Goal: Leave review/rating: Share an evaluation or opinion about a product, service, or content

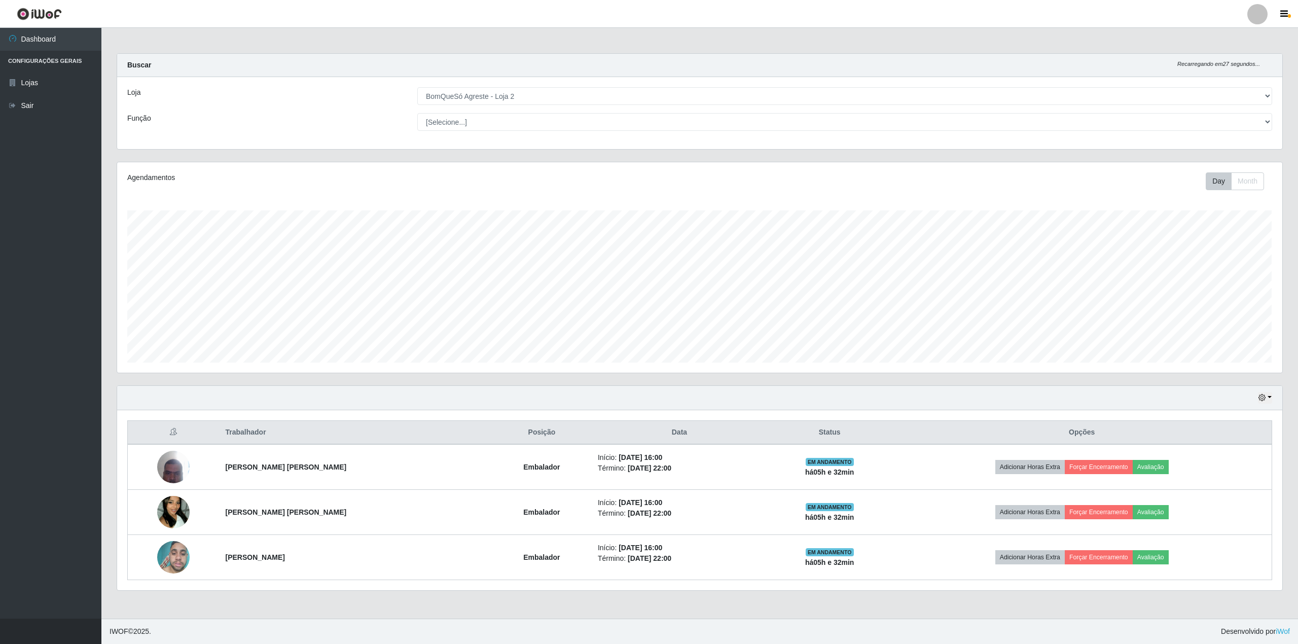
select select "214"
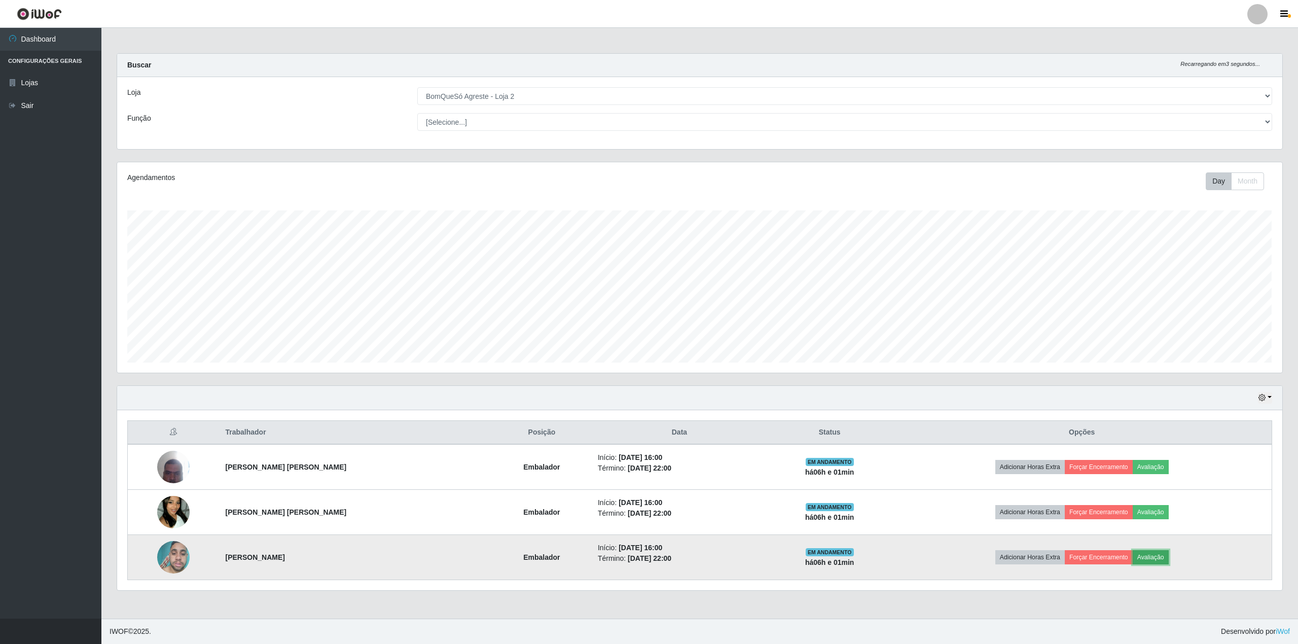
click at [1163, 562] on button "Avaliação" at bounding box center [1151, 557] width 36 height 14
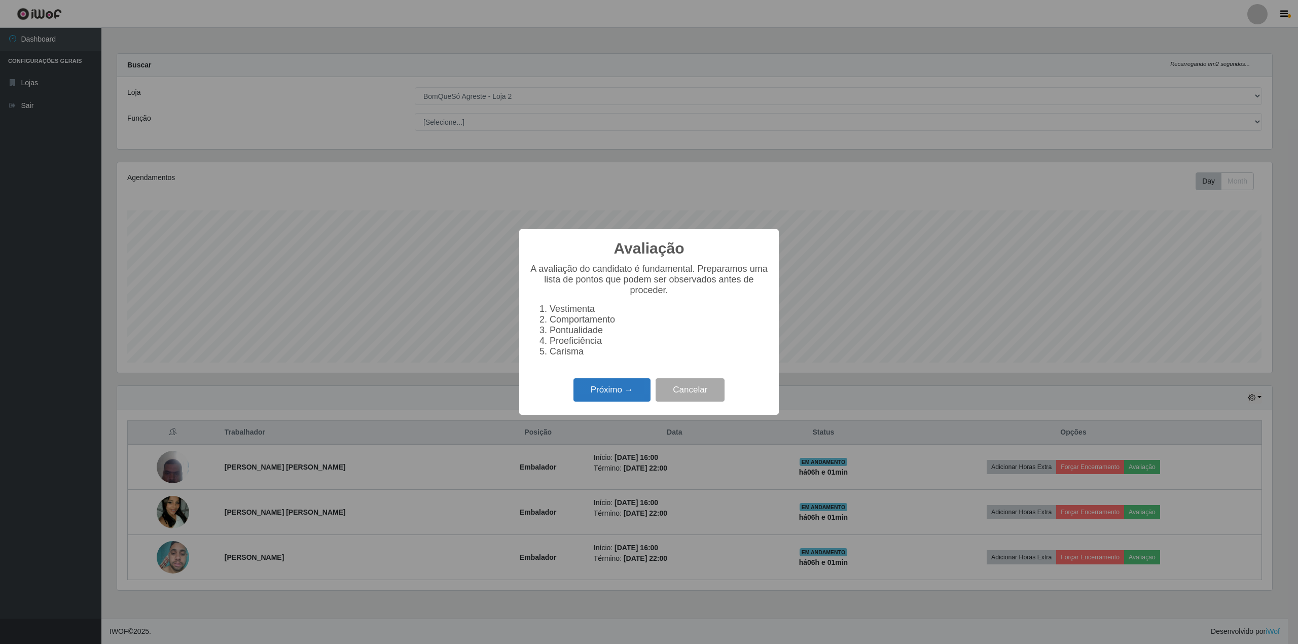
click at [599, 402] on button "Próximo →" at bounding box center [612, 390] width 77 height 24
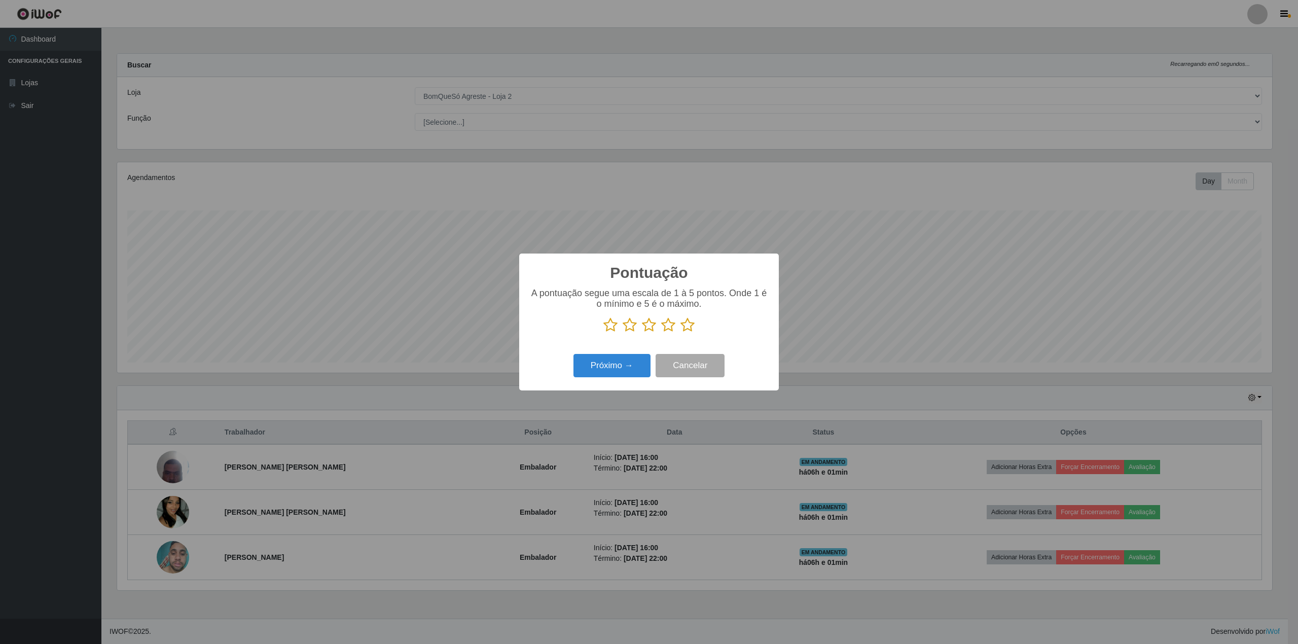
click at [690, 331] on icon at bounding box center [688, 324] width 14 height 15
click at [681, 333] on input "radio" at bounding box center [681, 333] width 0 height 0
click at [611, 374] on button "Próximo →" at bounding box center [612, 366] width 77 height 24
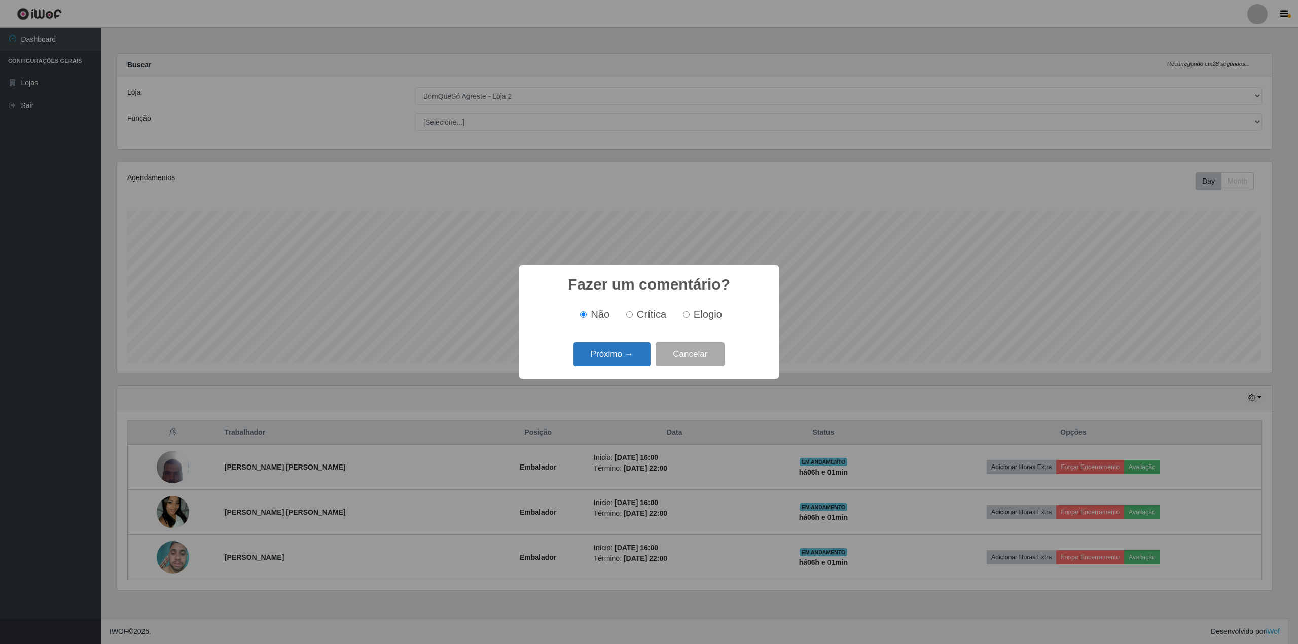
click at [608, 353] on button "Próximo →" at bounding box center [612, 354] width 77 height 24
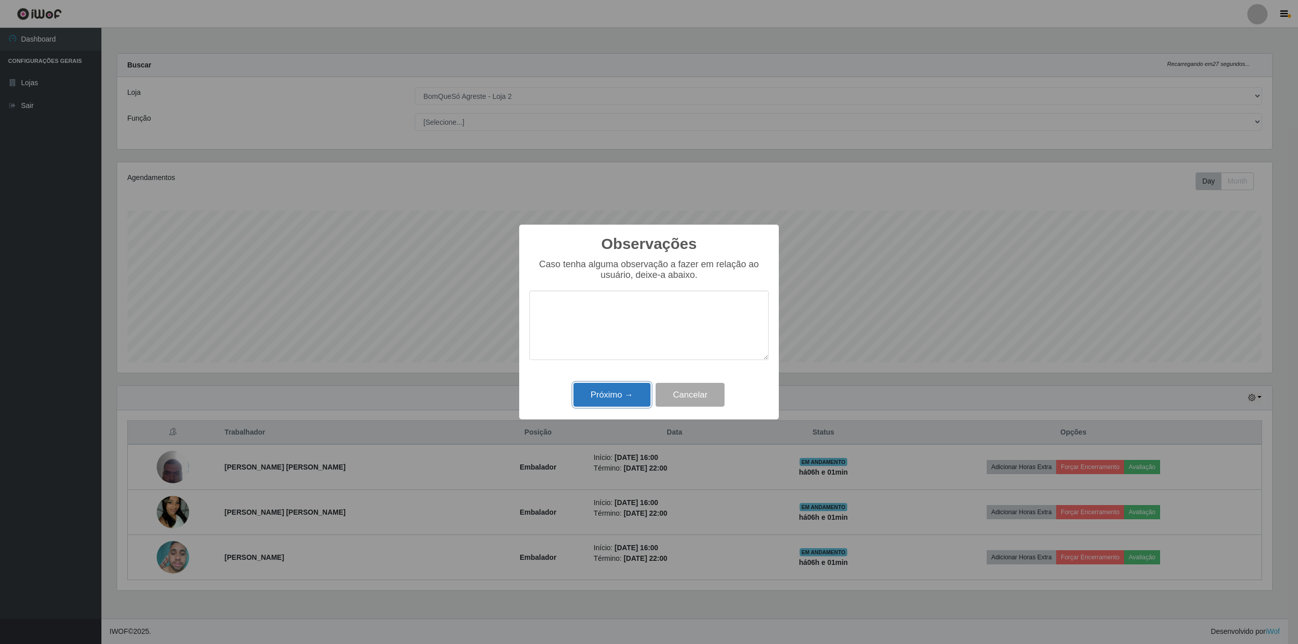
click at [606, 397] on button "Próximo →" at bounding box center [612, 395] width 77 height 24
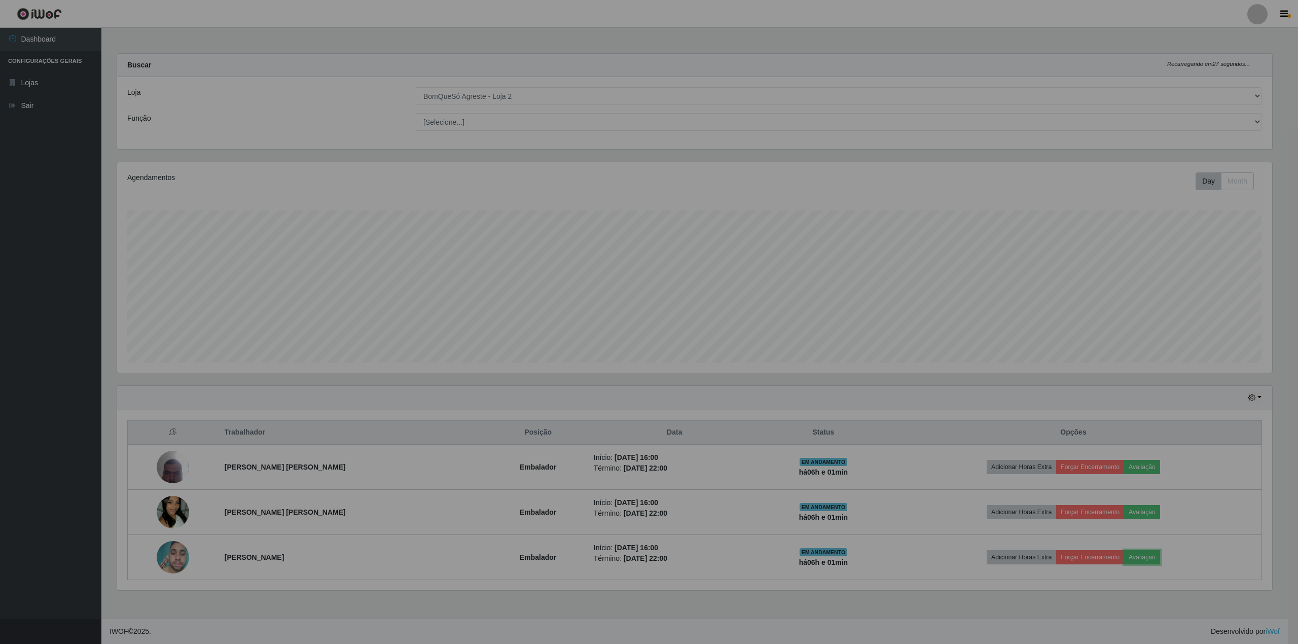
scroll to position [211, 1165]
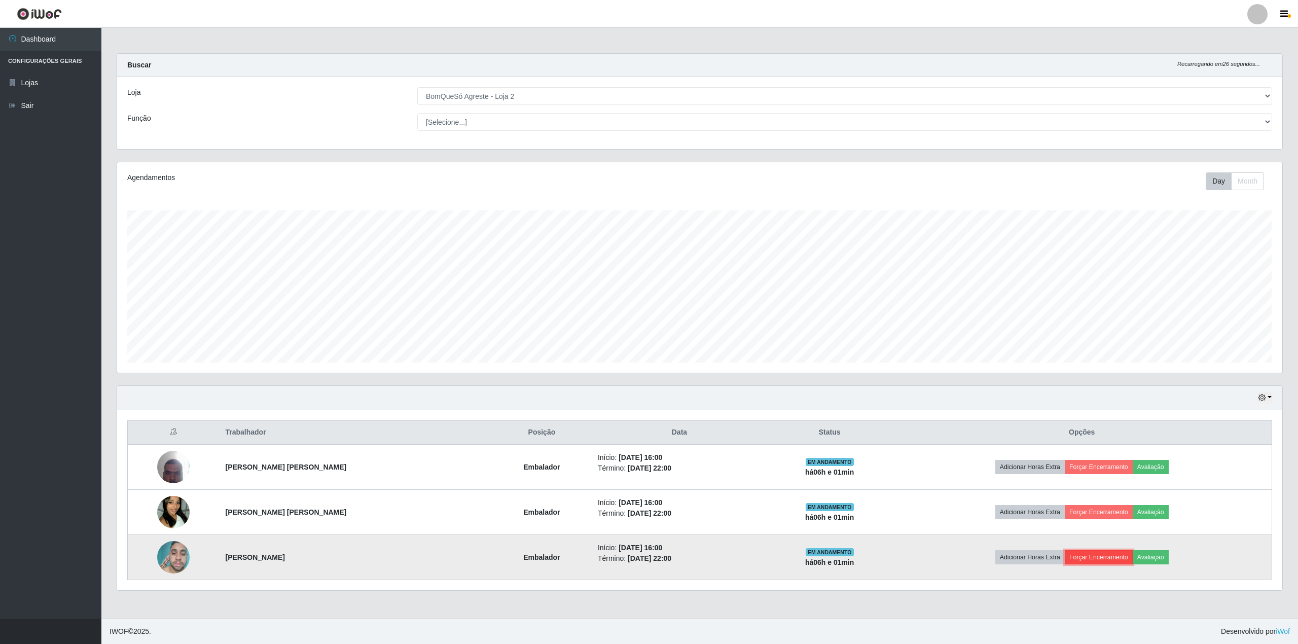
click at [1104, 562] on button "Forçar Encerramento" at bounding box center [1099, 557] width 68 height 14
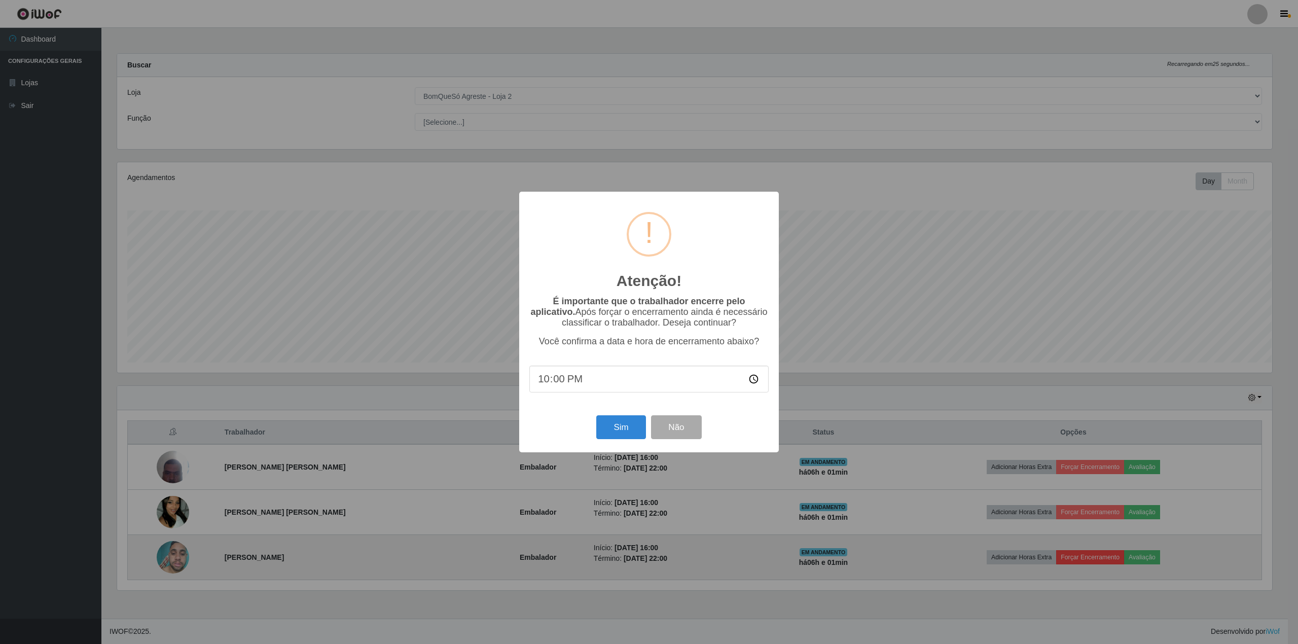
scroll to position [506967, 506022]
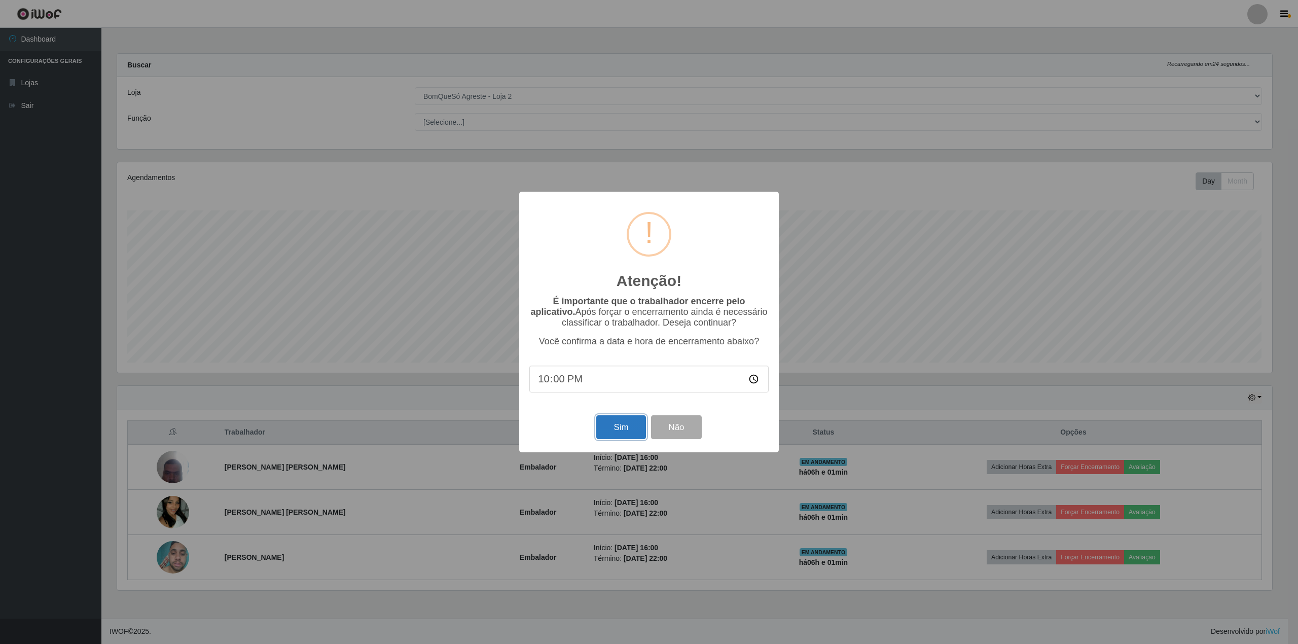
click at [615, 429] on button "Sim" at bounding box center [620, 427] width 49 height 24
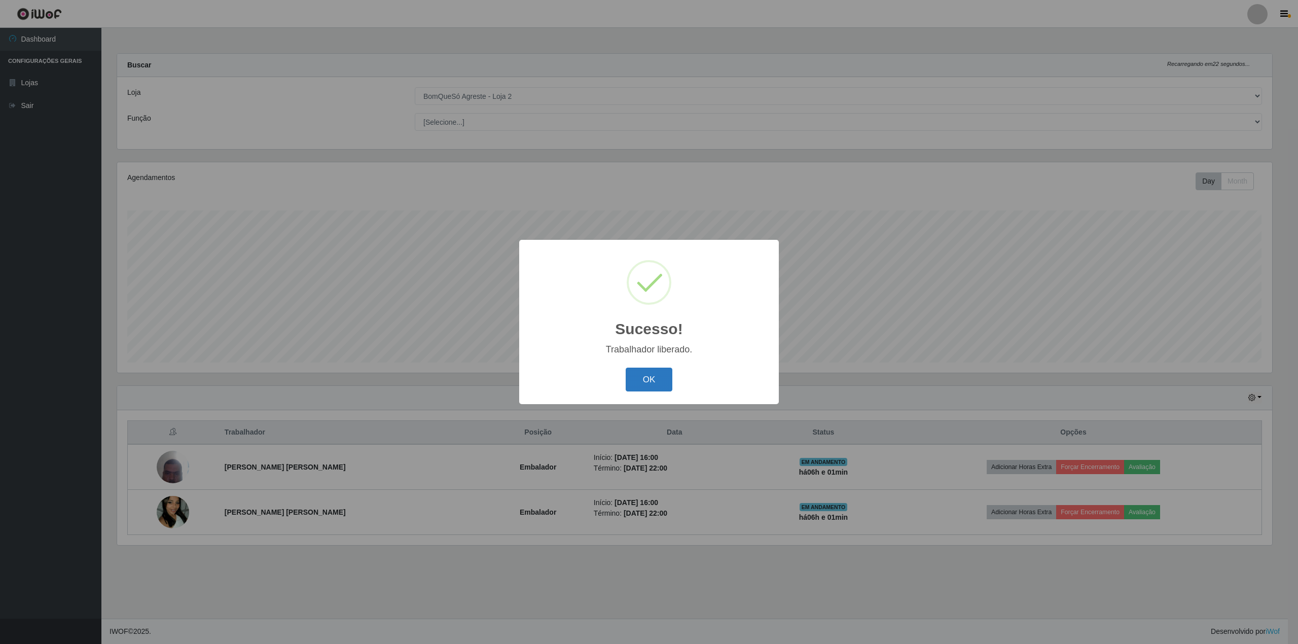
click at [648, 376] on button "OK" at bounding box center [649, 380] width 47 height 24
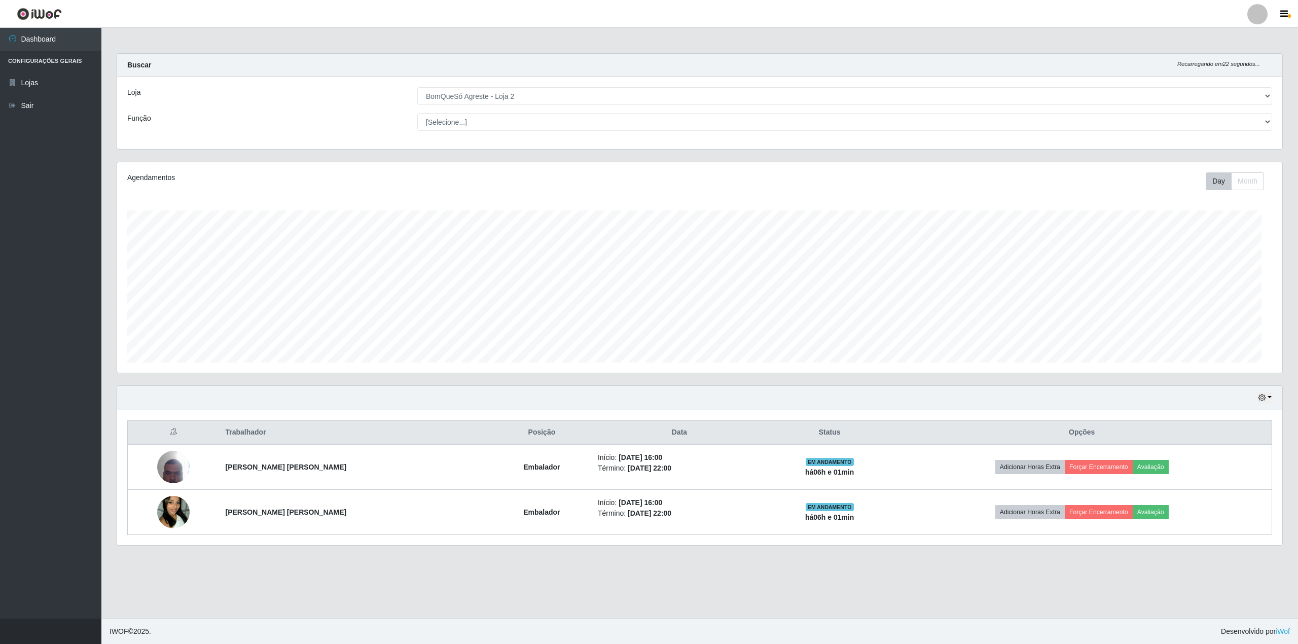
scroll to position [211, 1165]
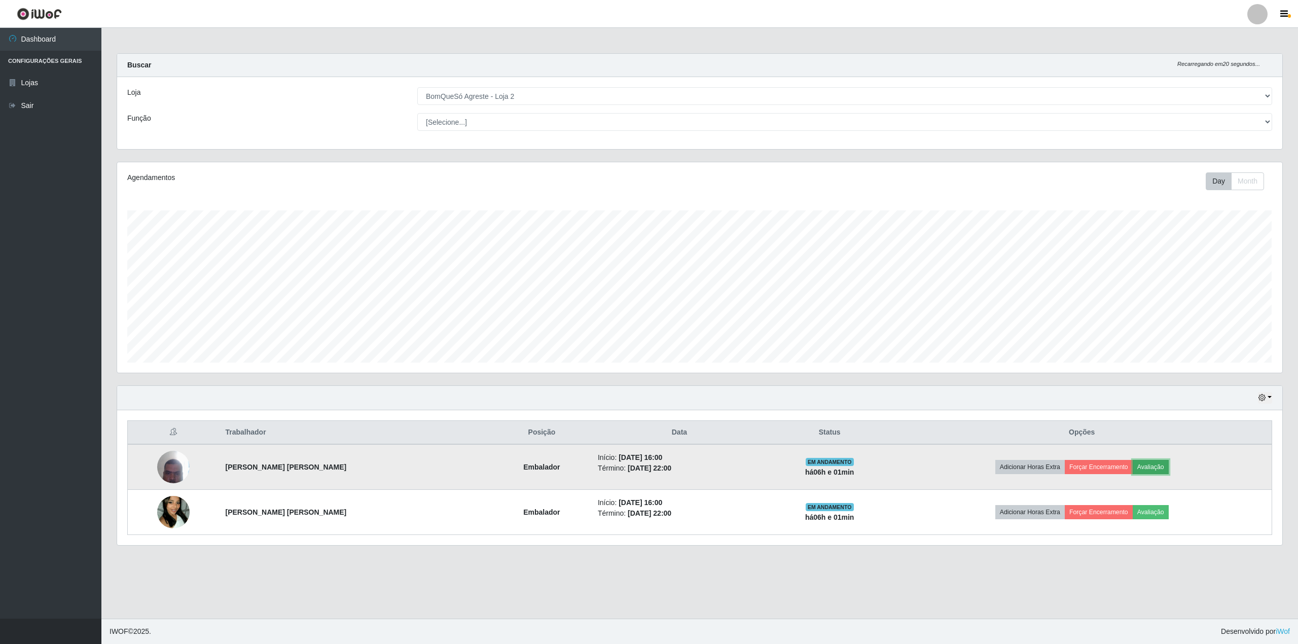
click at [1153, 473] on button "Avaliação" at bounding box center [1151, 467] width 36 height 14
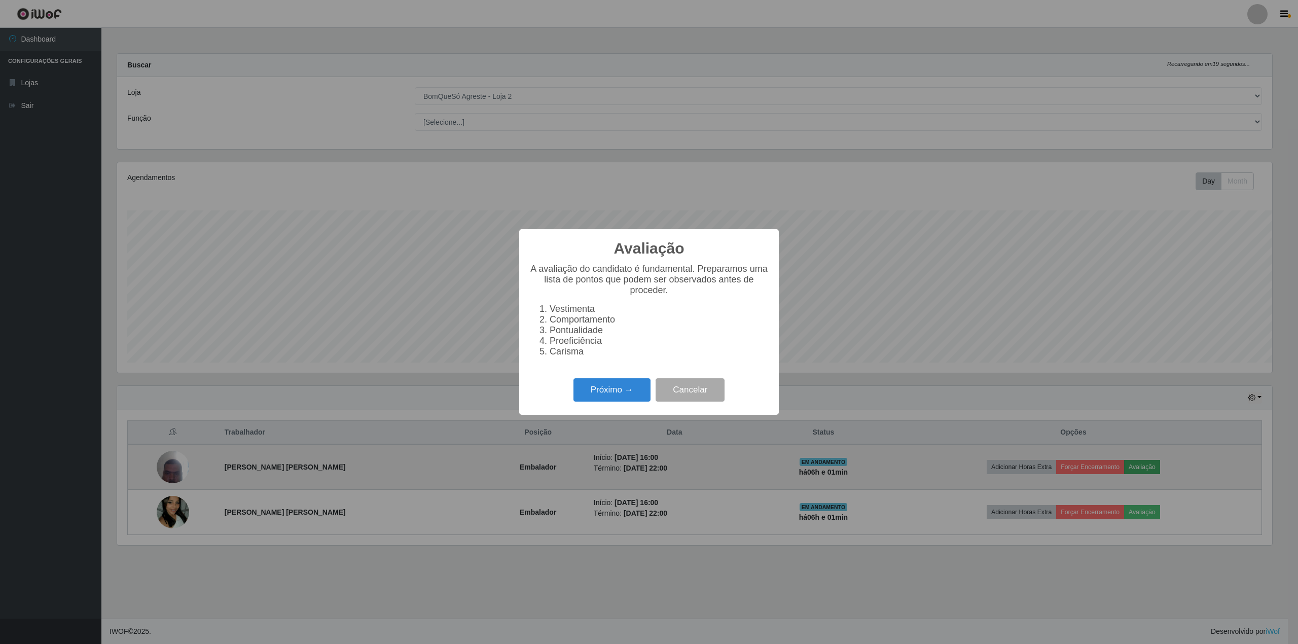
scroll to position [506967, 506022]
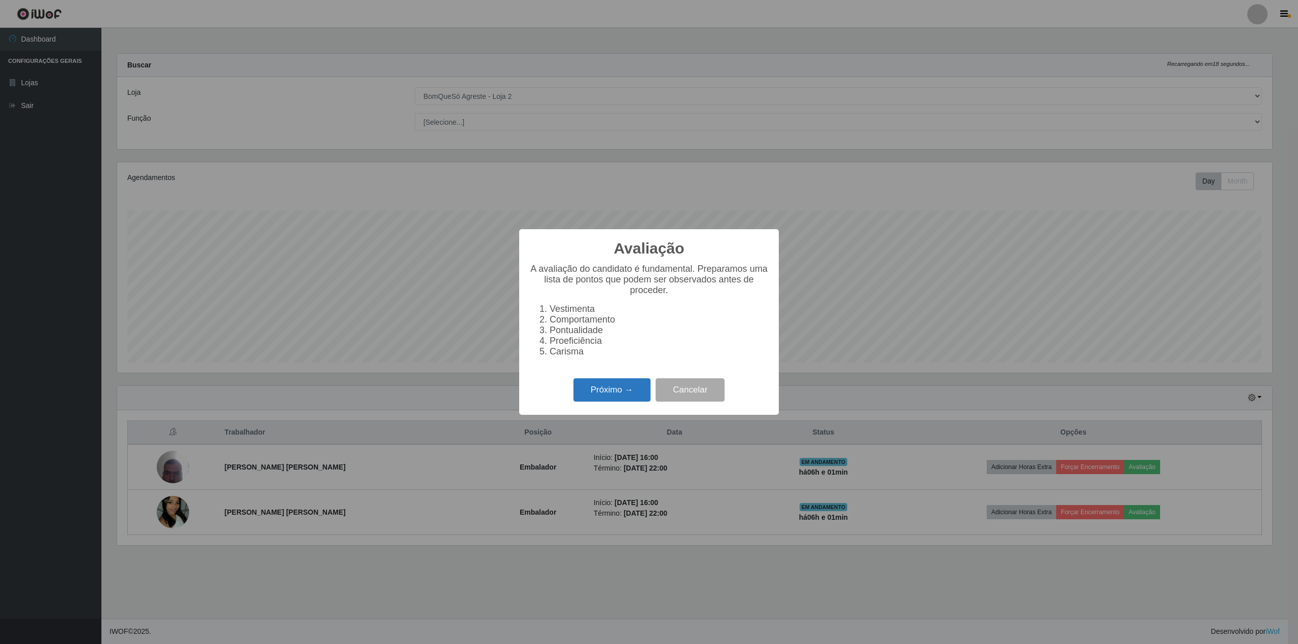
click at [592, 396] on button "Próximo →" at bounding box center [612, 390] width 77 height 24
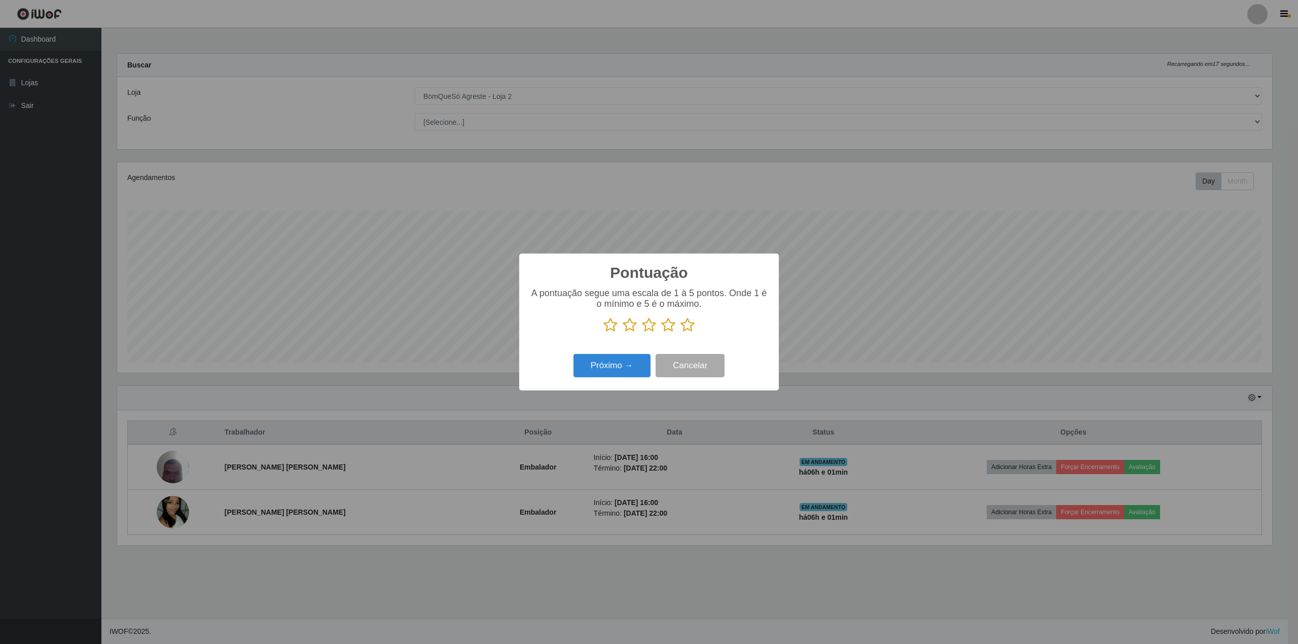
click at [688, 328] on icon at bounding box center [688, 324] width 14 height 15
click at [681, 333] on input "radio" at bounding box center [681, 333] width 0 height 0
click at [607, 370] on button "Próximo →" at bounding box center [612, 366] width 77 height 24
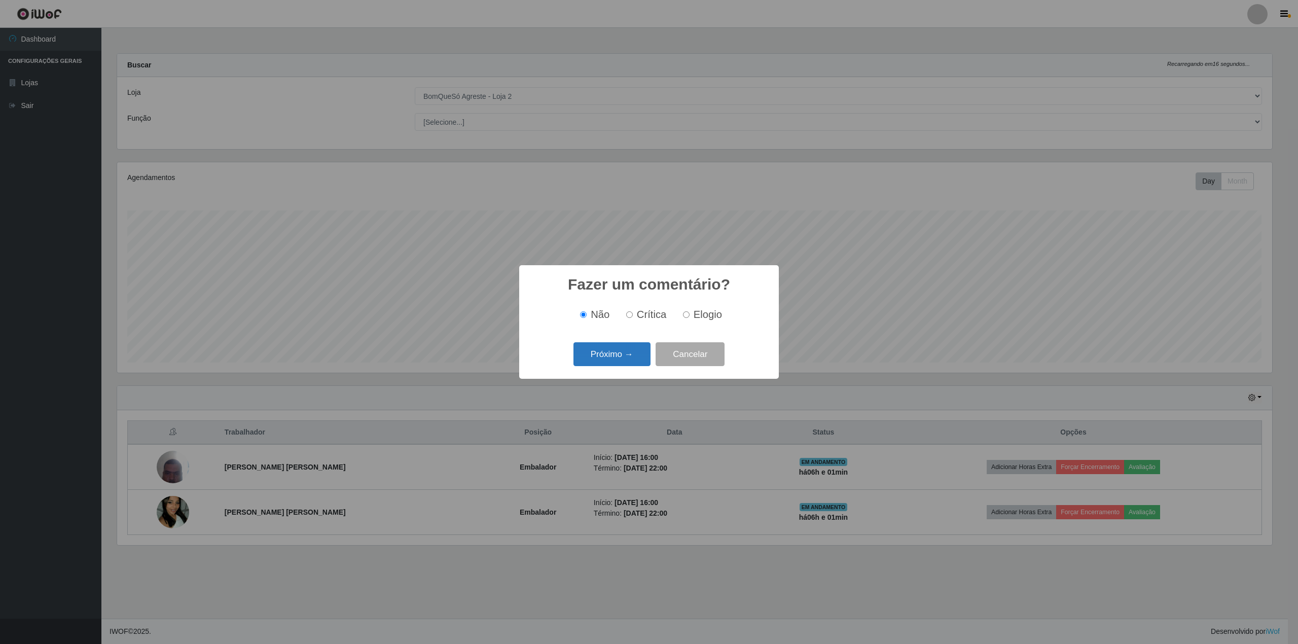
click at [610, 345] on div "Próximo → Cancelar" at bounding box center [648, 354] width 239 height 29
drag, startPoint x: 610, startPoint y: 374, endPoint x: 609, endPoint y: 355, distance: 19.3
click at [611, 375] on div "Fazer um comentário? × Não Crítica Elogio Próximo → Cancelar" at bounding box center [649, 322] width 260 height 114
click at [609, 355] on button "Próximo →" at bounding box center [612, 354] width 77 height 24
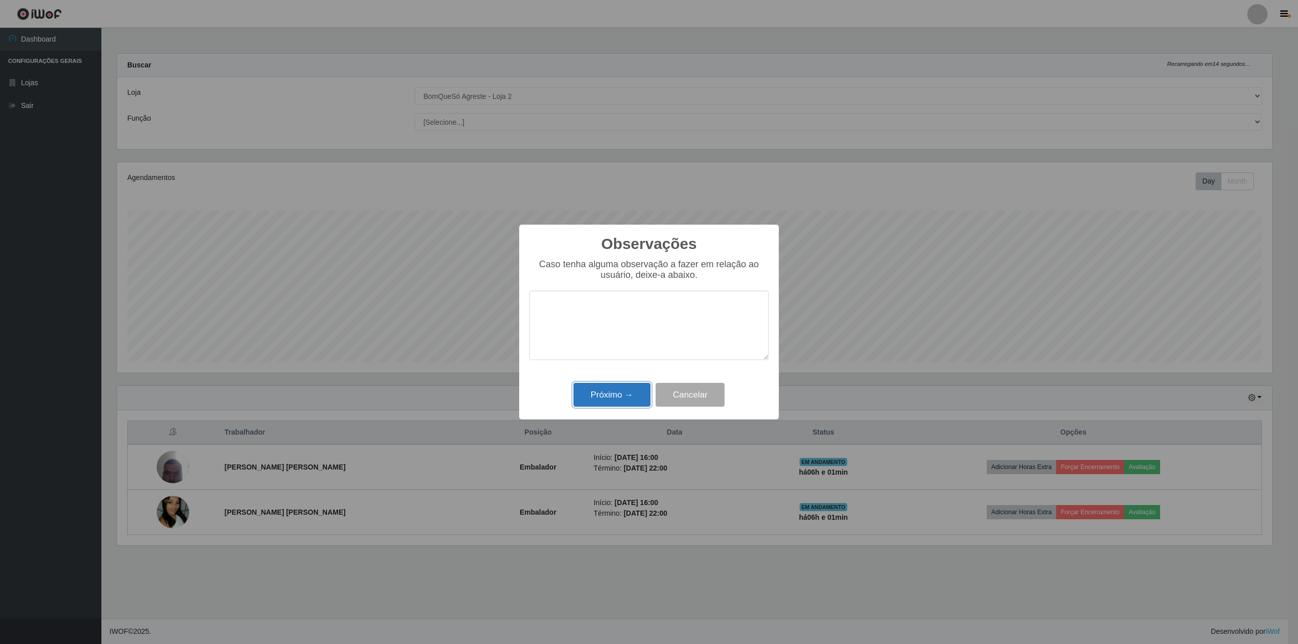
click at [610, 396] on button "Próximo →" at bounding box center [612, 395] width 77 height 24
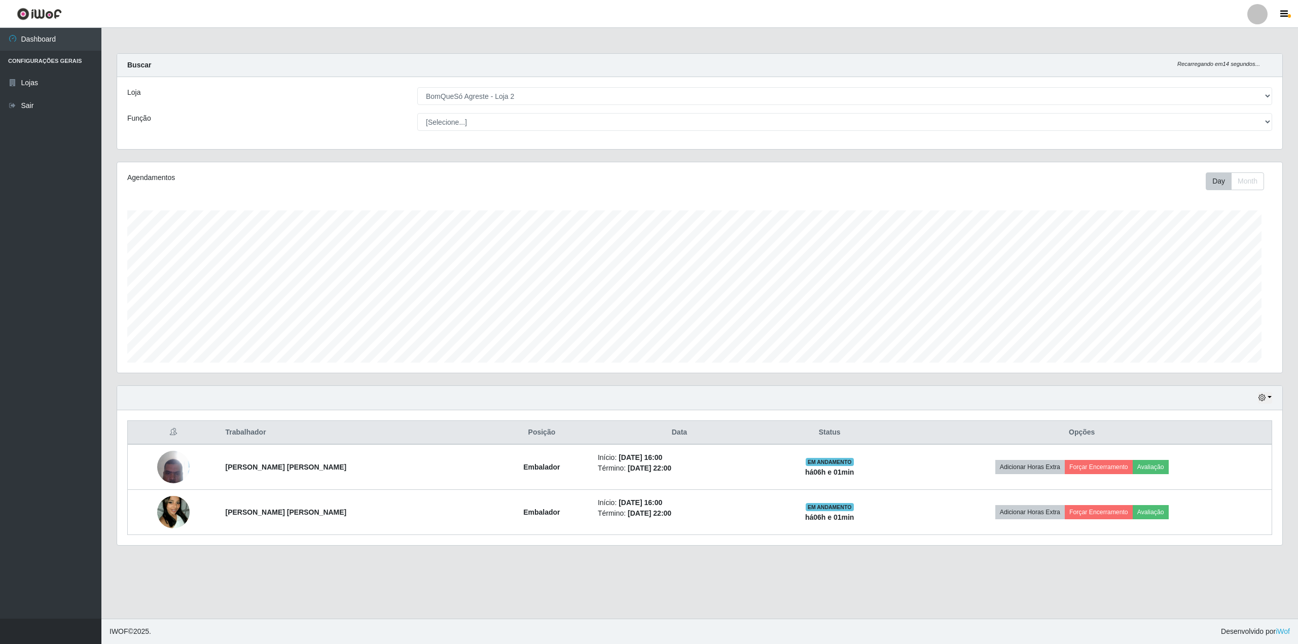
scroll to position [211, 1165]
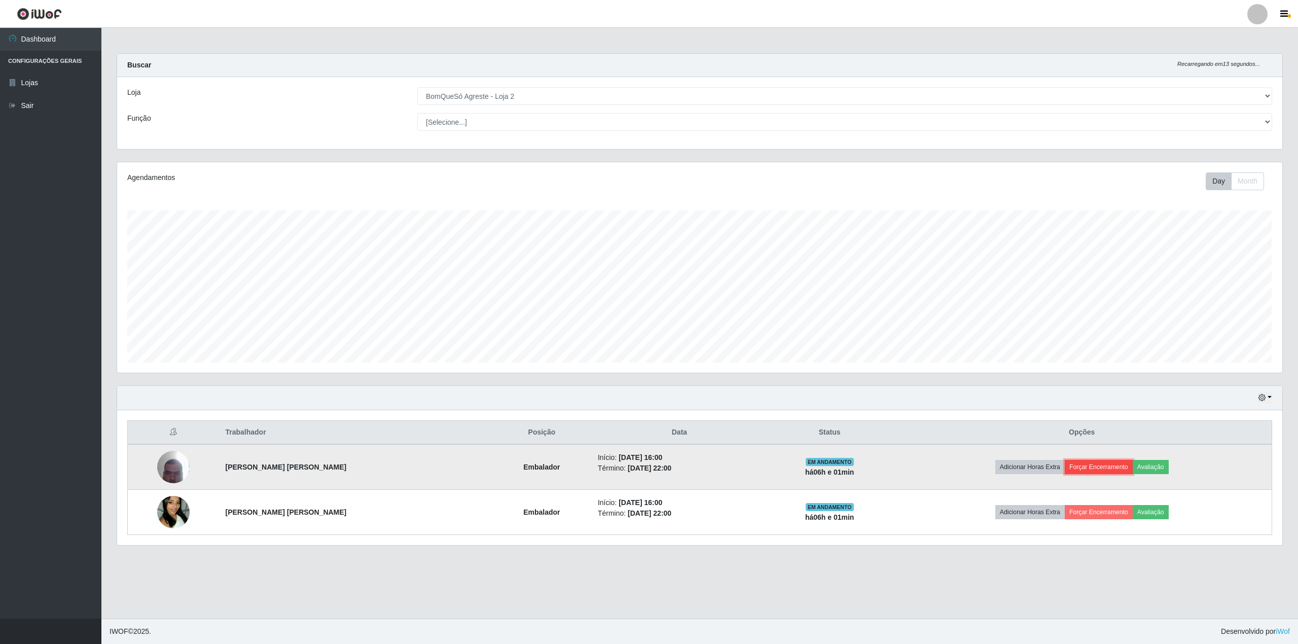
click at [1115, 466] on button "Forçar Encerramento" at bounding box center [1099, 467] width 68 height 14
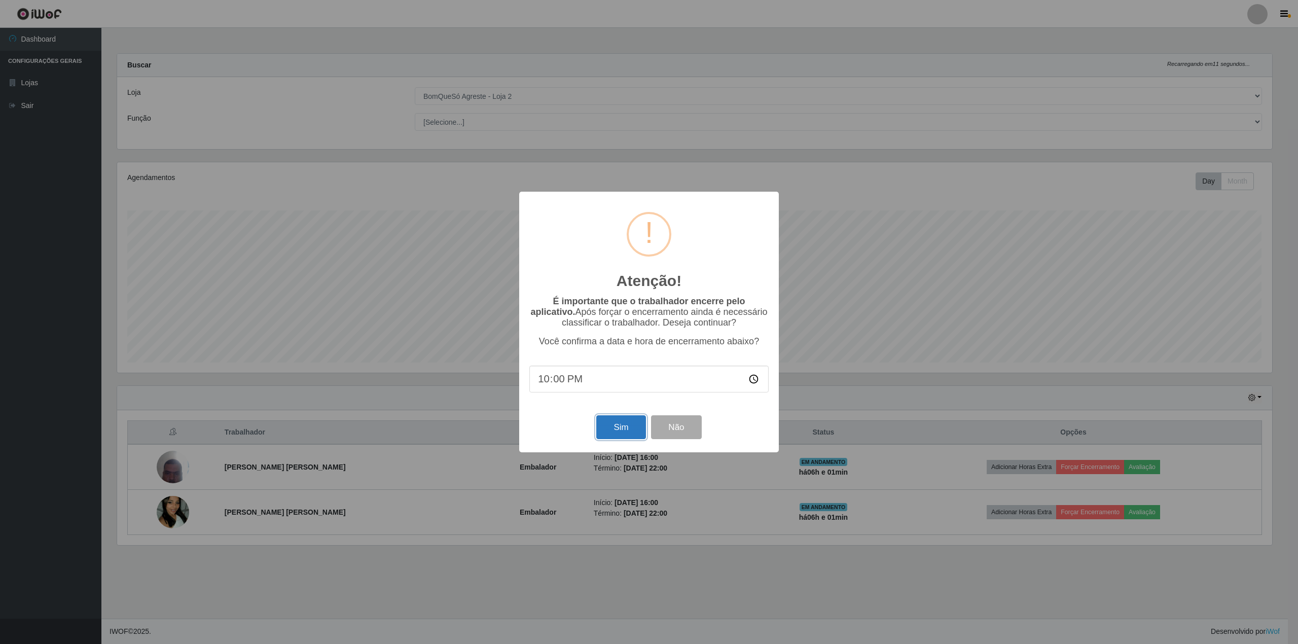
click at [629, 432] on button "Sim" at bounding box center [620, 427] width 49 height 24
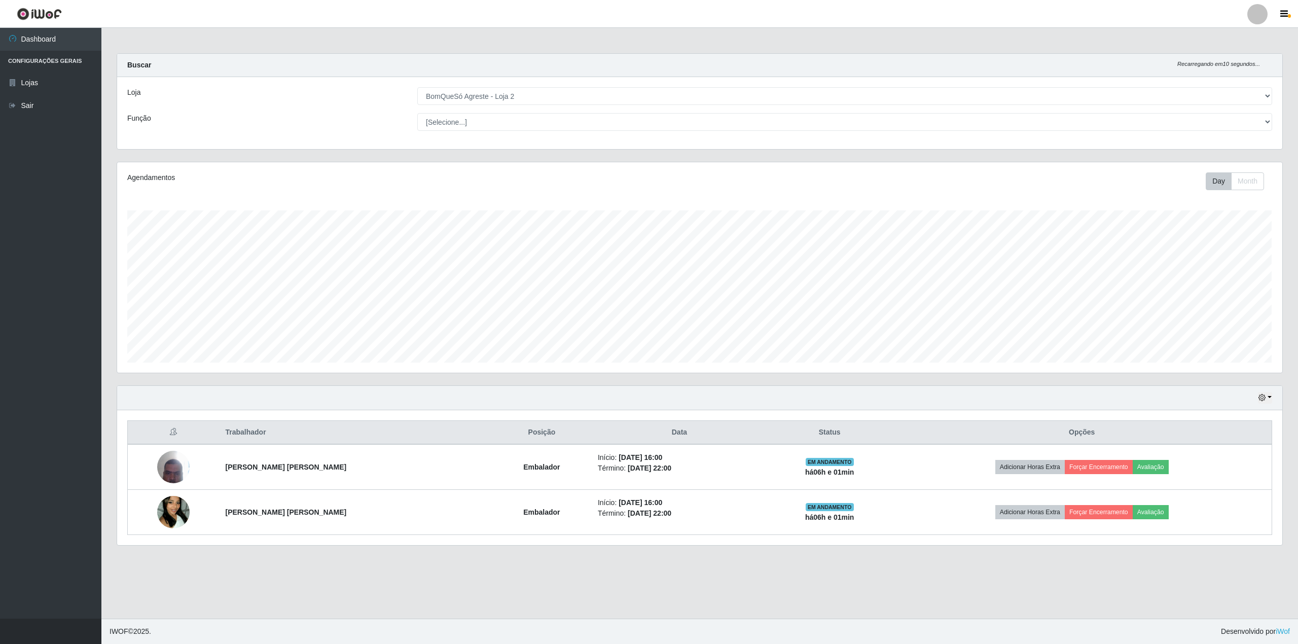
scroll to position [211, 1155]
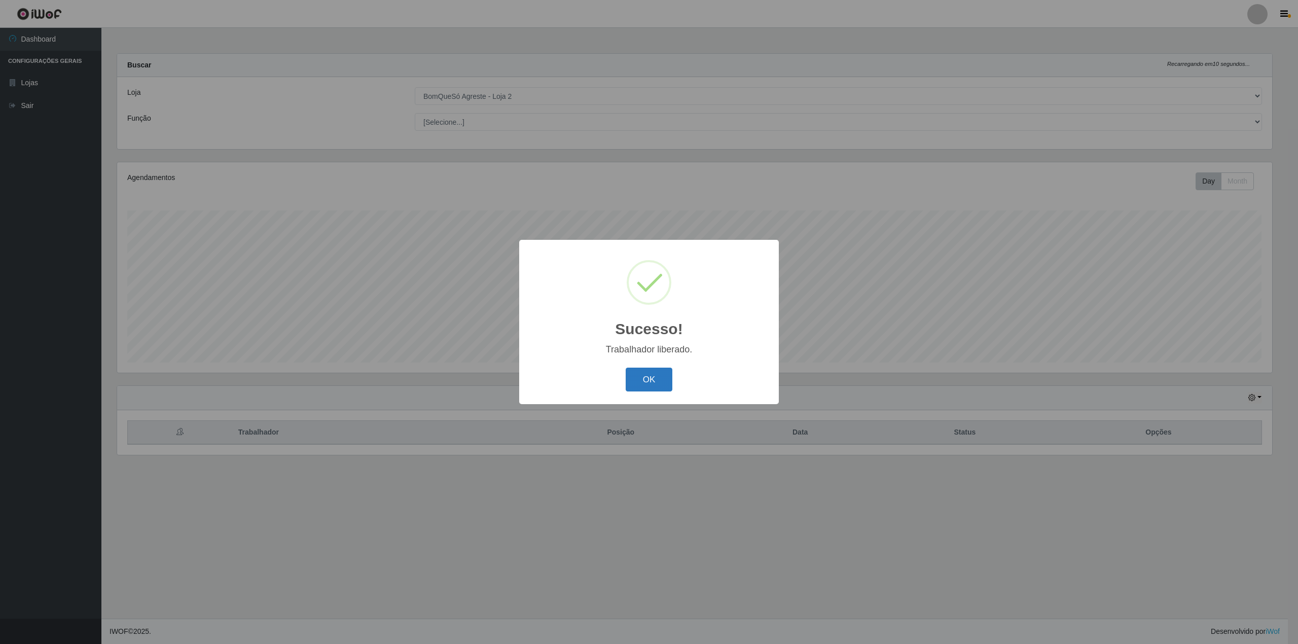
click at [658, 372] on button "OK" at bounding box center [649, 380] width 47 height 24
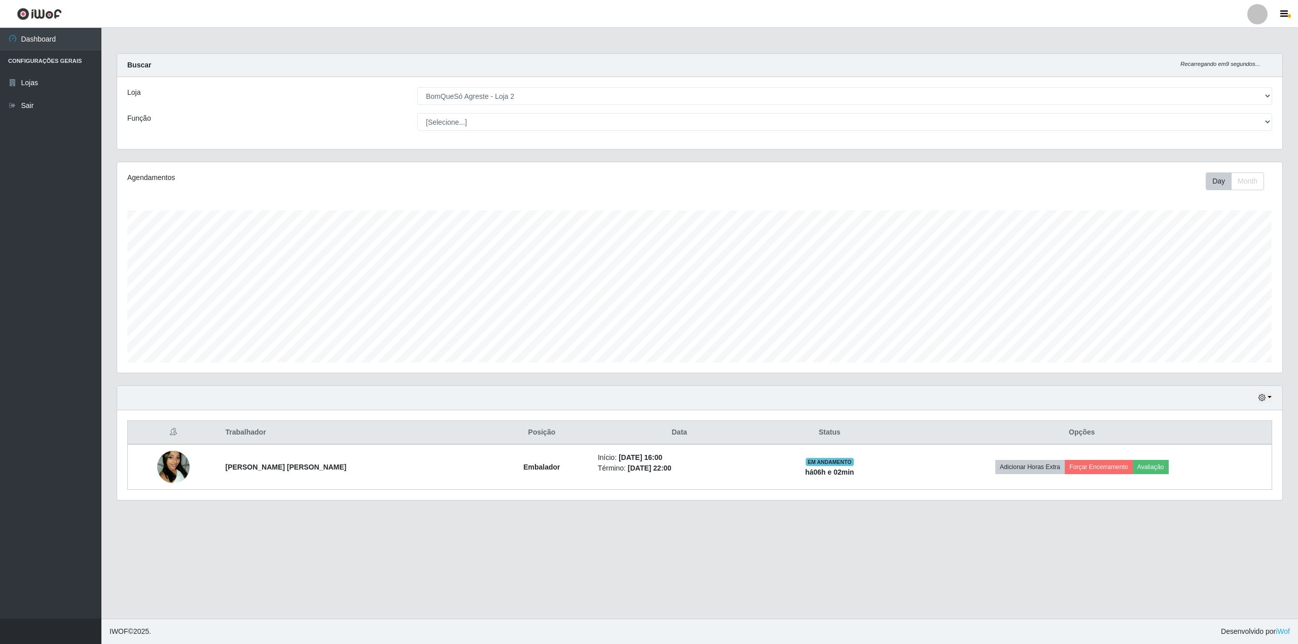
scroll to position [211, 1165]
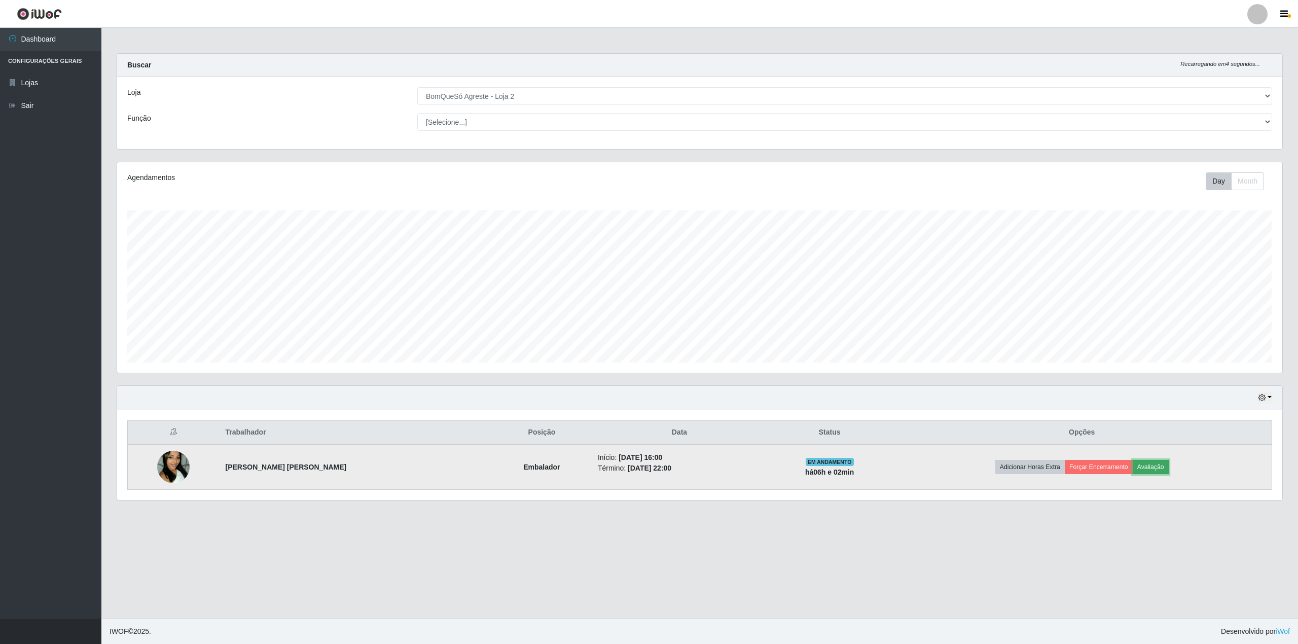
click at [1145, 473] on button "Avaliação" at bounding box center [1151, 467] width 36 height 14
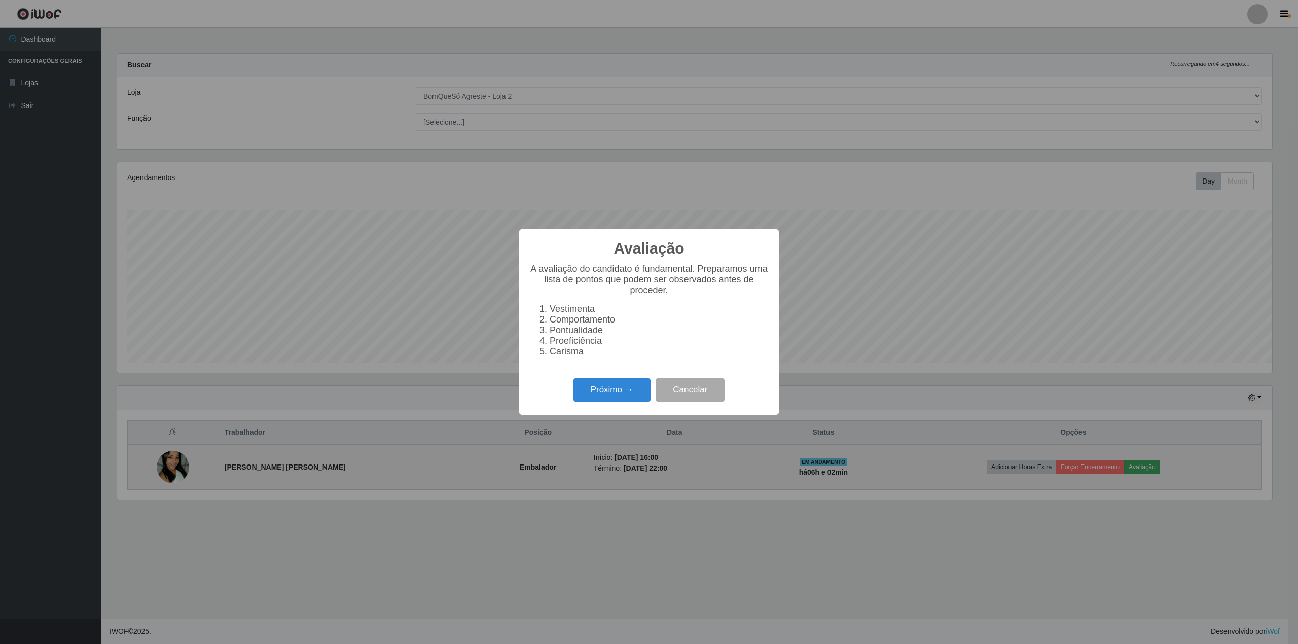
scroll to position [506967, 506022]
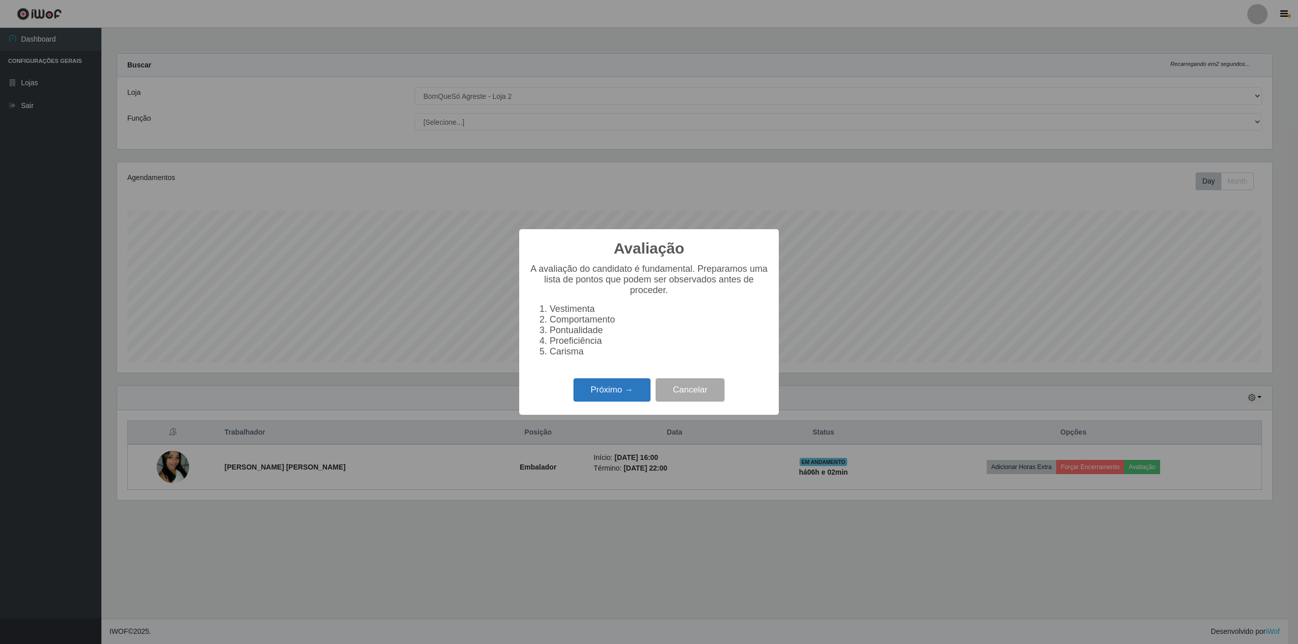
click at [591, 402] on button "Próximo →" at bounding box center [612, 390] width 77 height 24
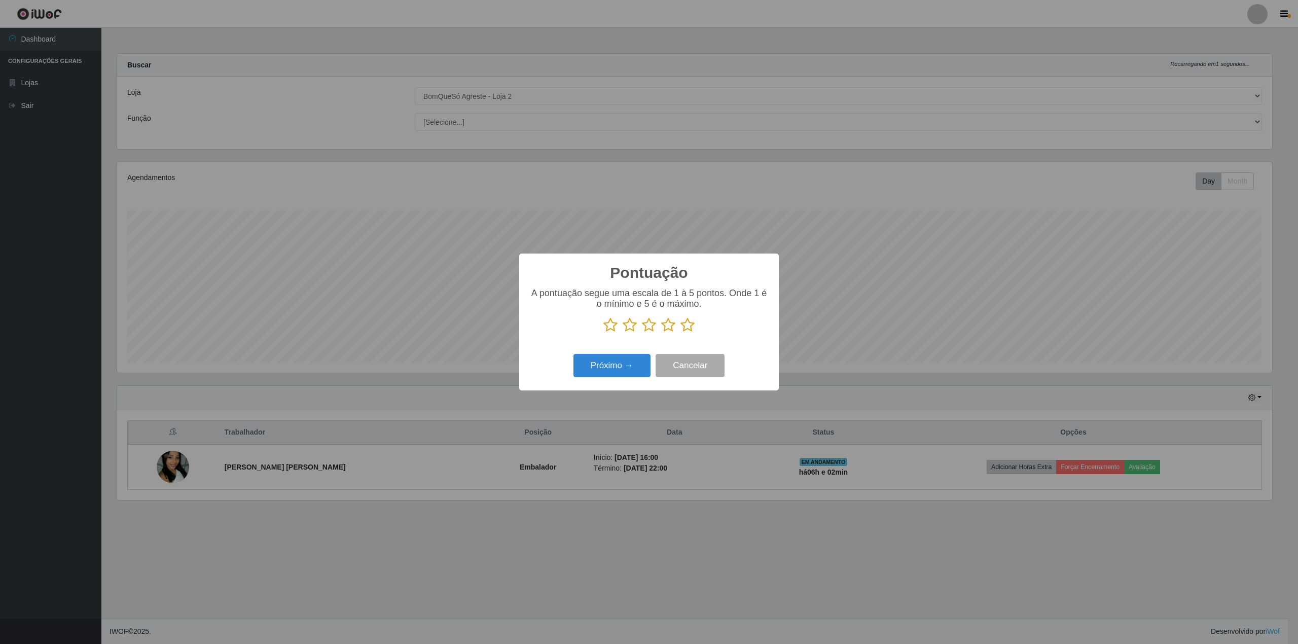
click at [686, 322] on icon at bounding box center [688, 324] width 14 height 15
click at [681, 333] on input "radio" at bounding box center [681, 333] width 0 height 0
click at [622, 370] on button "Próximo →" at bounding box center [612, 366] width 77 height 24
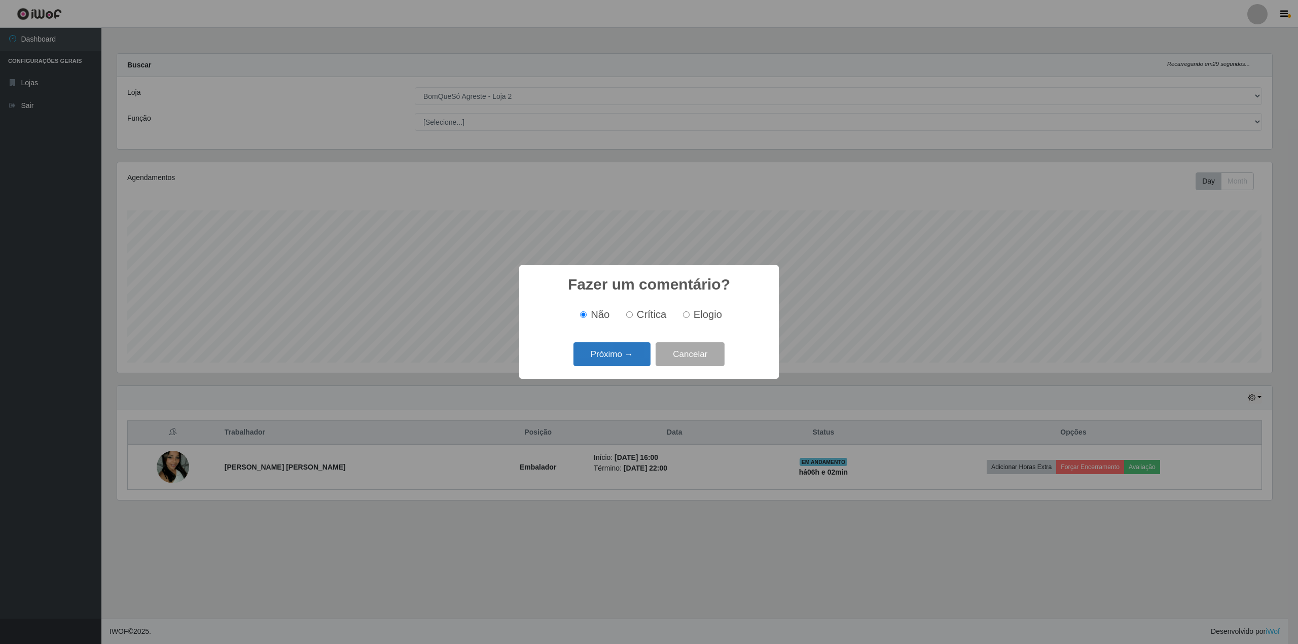
click at [621, 358] on button "Próximo →" at bounding box center [612, 354] width 77 height 24
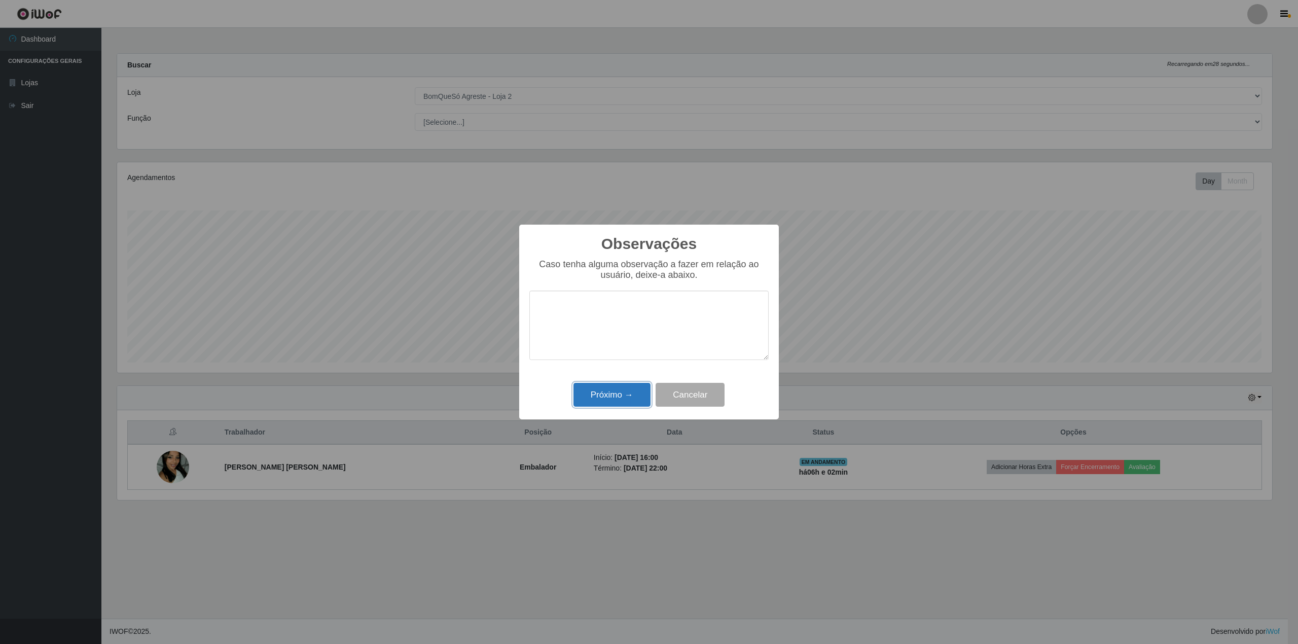
click at [613, 402] on button "Próximo →" at bounding box center [612, 395] width 77 height 24
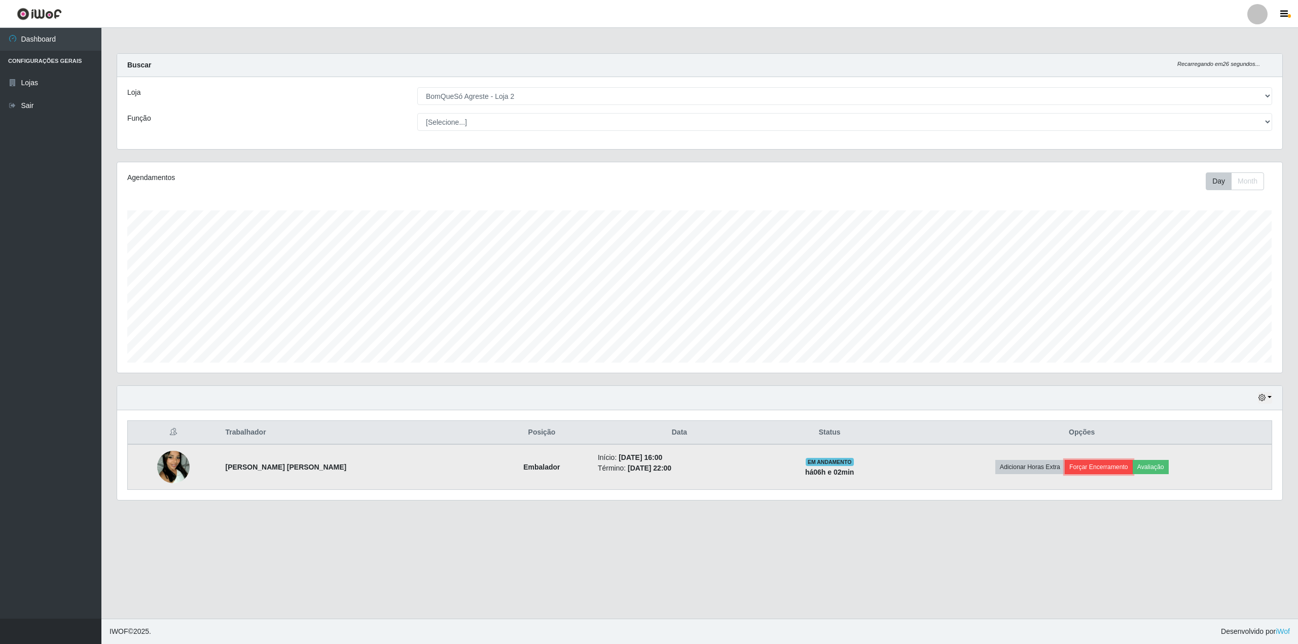
click at [1104, 461] on button "Forçar Encerramento" at bounding box center [1099, 467] width 68 height 14
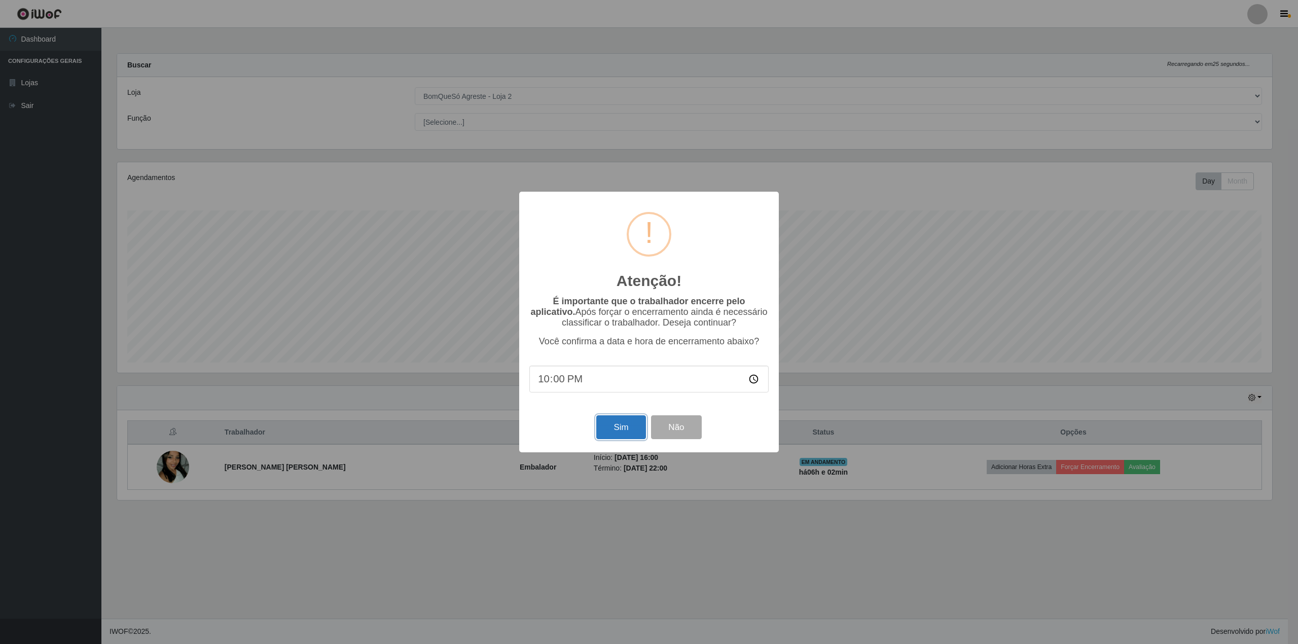
click at [622, 439] on button "Sim" at bounding box center [620, 427] width 49 height 24
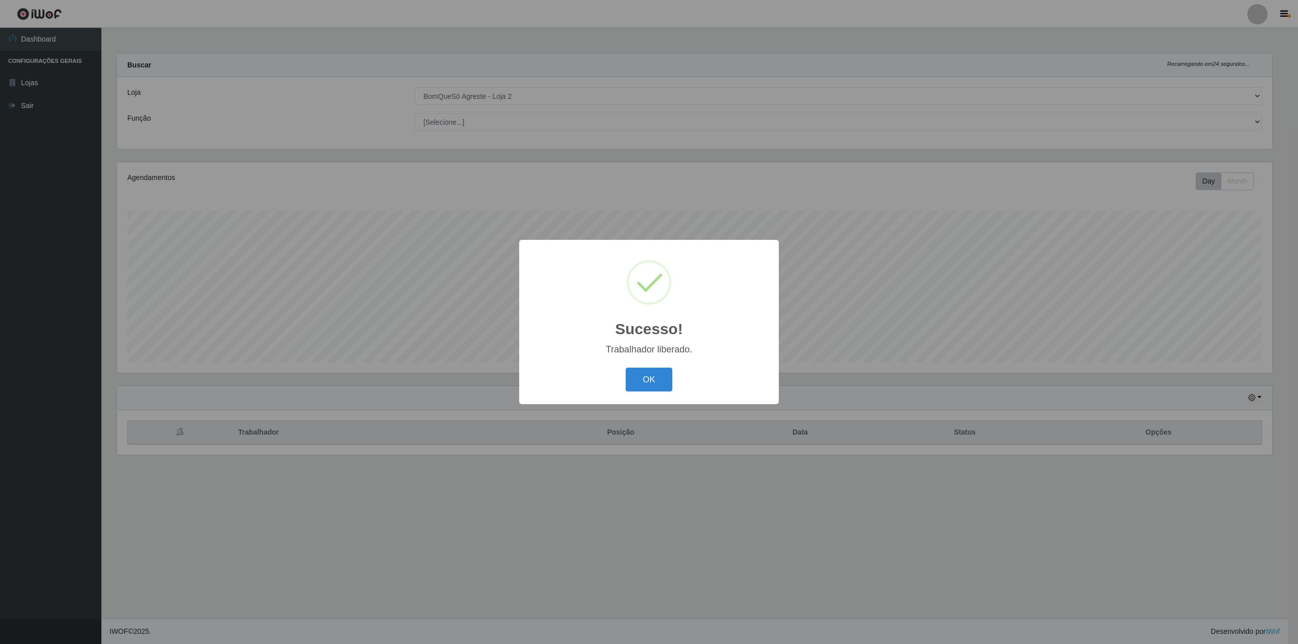
click at [640, 393] on div "OK Cancel" at bounding box center [648, 379] width 239 height 29
click at [643, 388] on button "OK" at bounding box center [649, 380] width 47 height 24
